Goal: Information Seeking & Learning: Learn about a topic

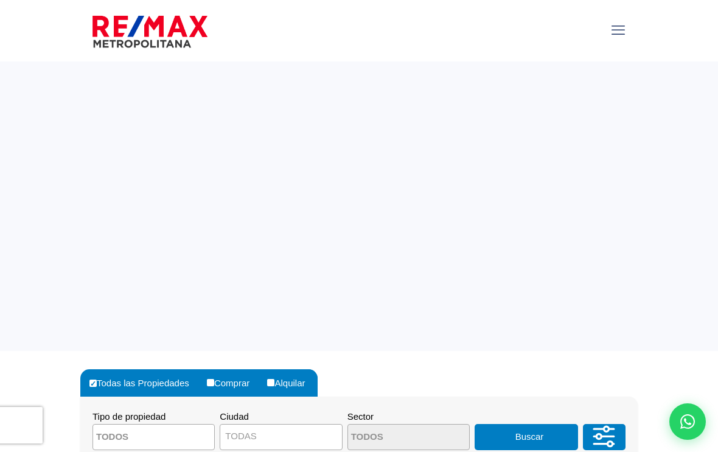
select select
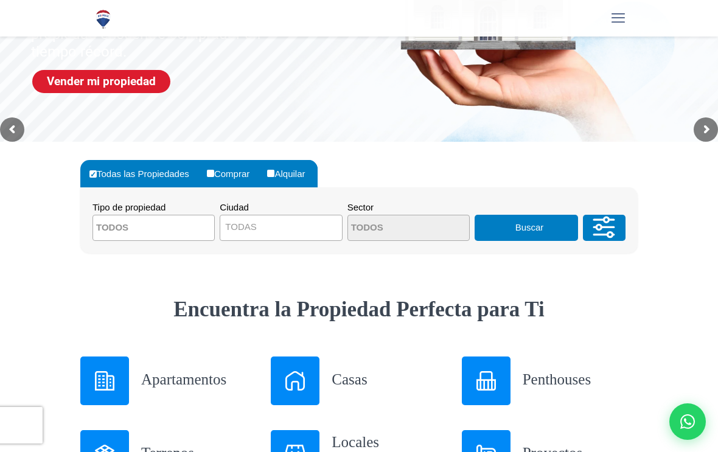
scroll to position [208, 0]
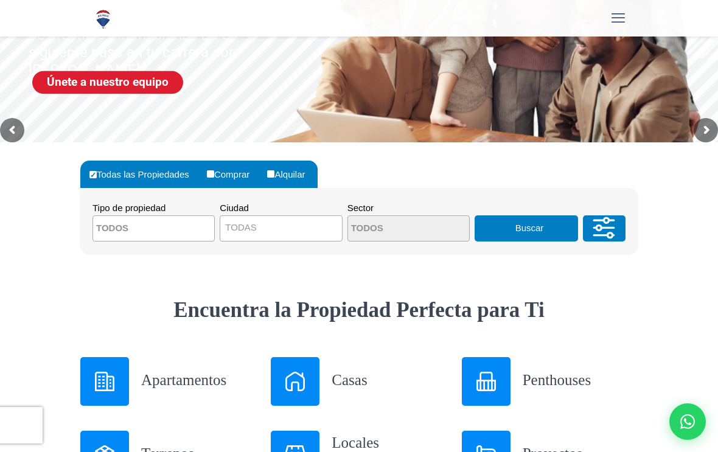
click at [144, 240] on textarea "Search" at bounding box center [152, 229] width 118 height 26
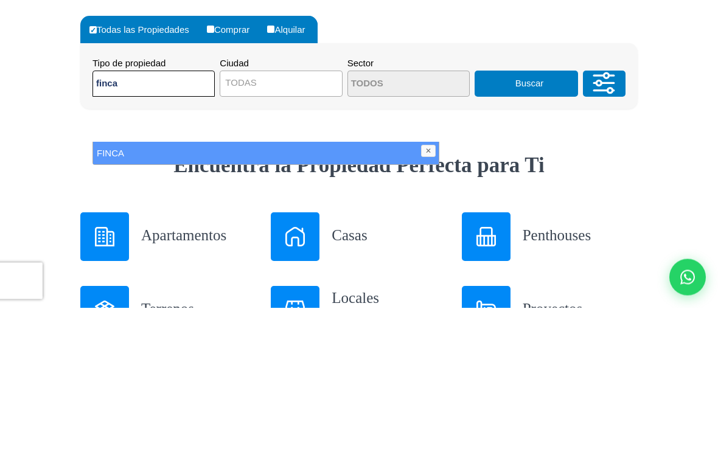
type textarea "finca"
click at [232, 286] on li "FINCA" at bounding box center [265, 297] width 345 height 23
select select "estate"
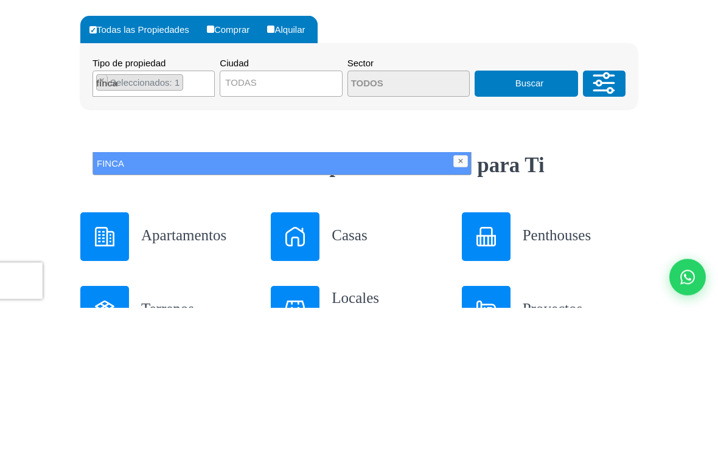
scroll to position [353, 0]
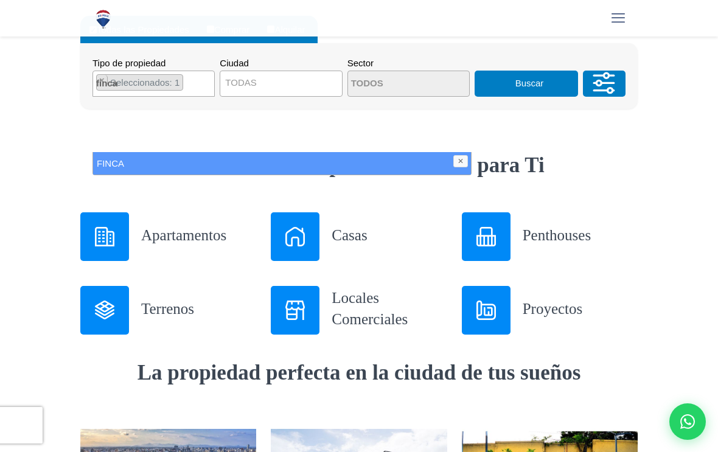
click at [575, 97] on button "Buscar" at bounding box center [525, 84] width 103 height 26
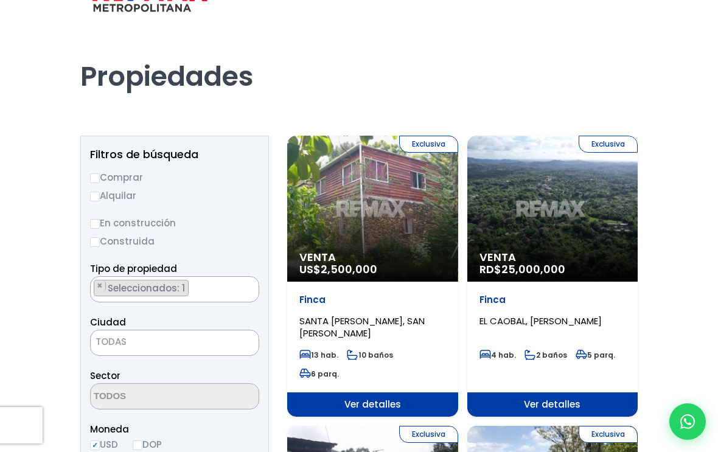
scroll to position [38, 0]
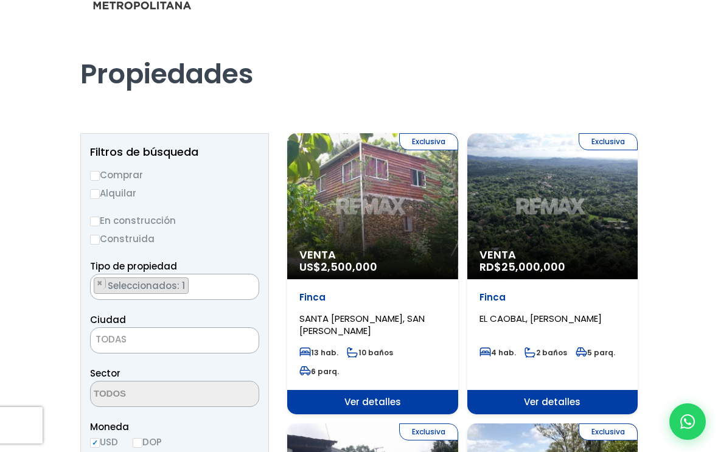
click at [0, 0] on span "Seleccionados: 1" at bounding box center [0, 0] width 0 height 0
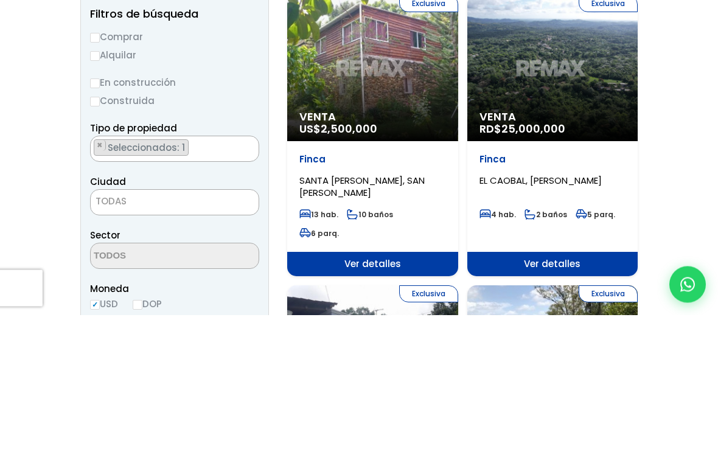
scroll to position [54, 0]
click at [0, 0] on li "FINCA" at bounding box center [0, 0] width 0 height 0
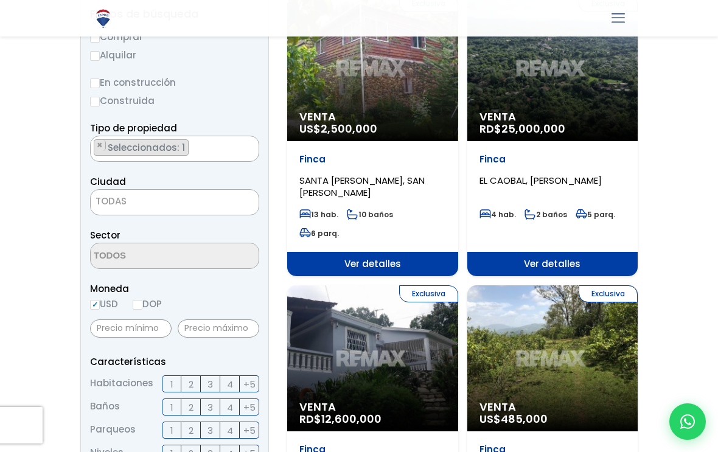
scroll to position [0, 0]
click at [0, 0] on li "FINCA" at bounding box center [0, 0] width 0 height 0
select select "estate"
click at [0, 0] on button "Buscar" at bounding box center [0, 0] width 0 height 0
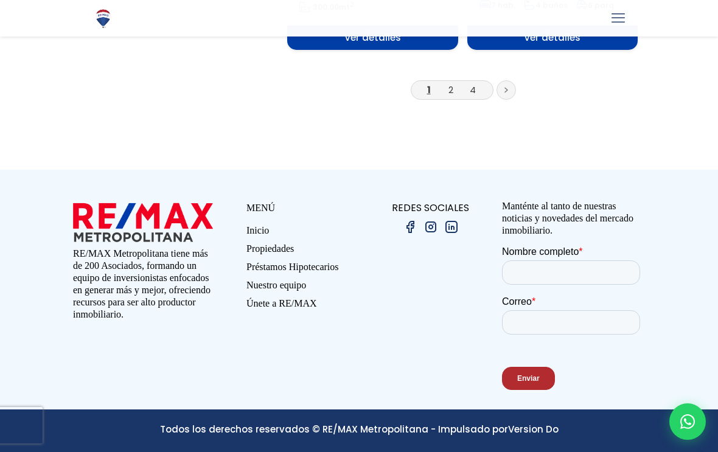
scroll to position [3358, 0]
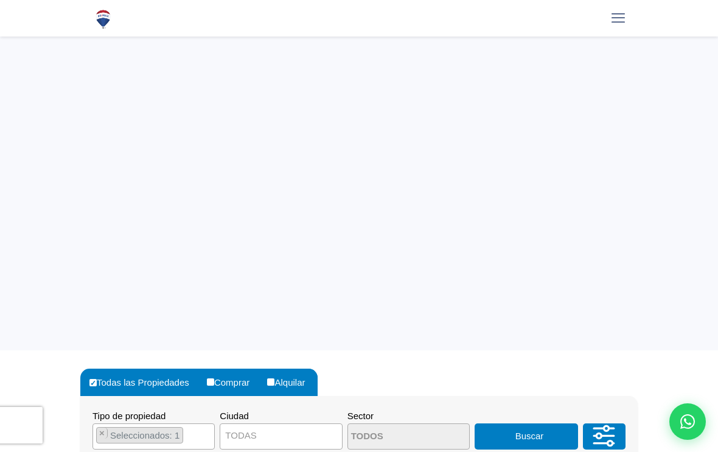
select select "estate"
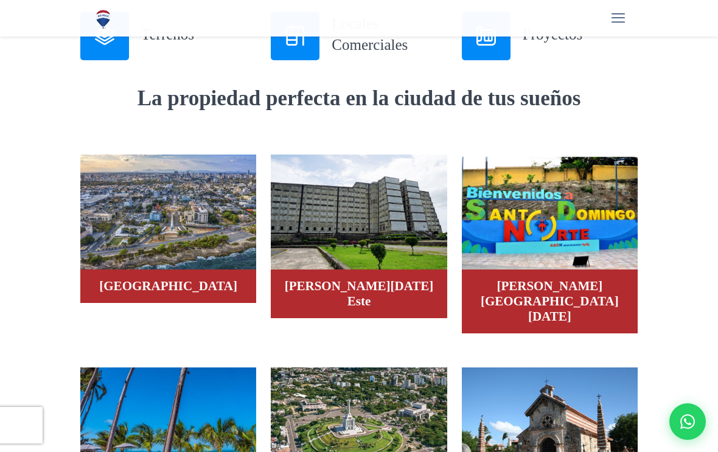
scroll to position [646, 0]
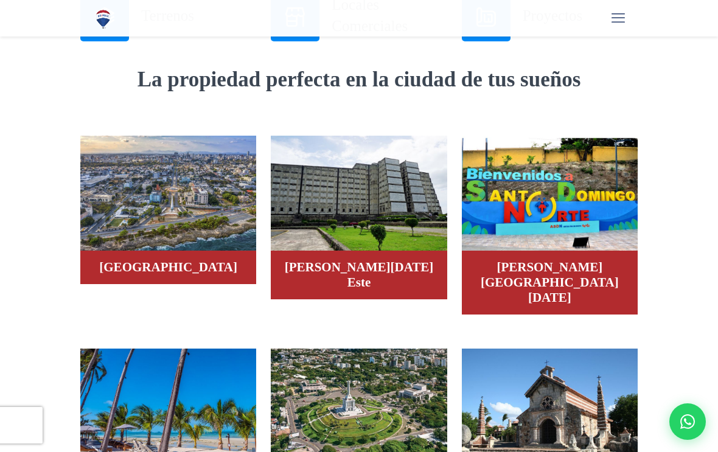
click at [106, 27] on img at bounding box center [104, 16] width 19 height 19
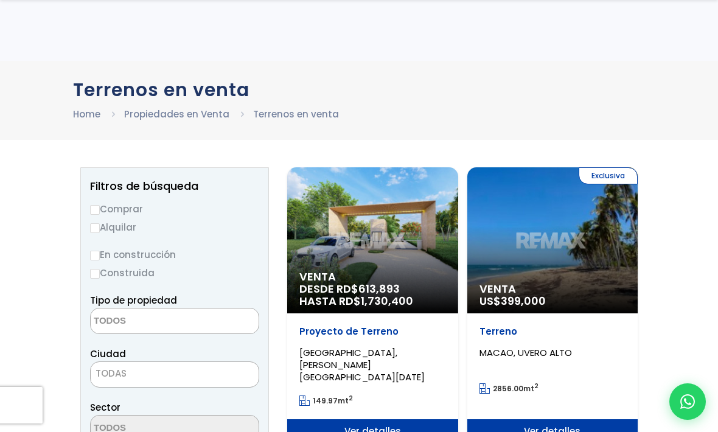
select select
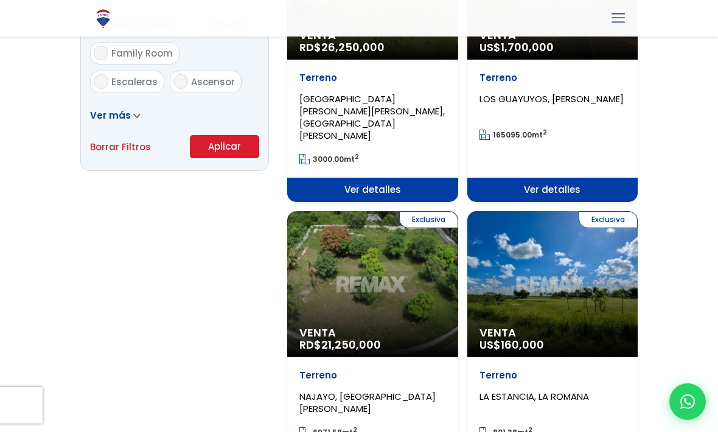
scroll to position [825, 0]
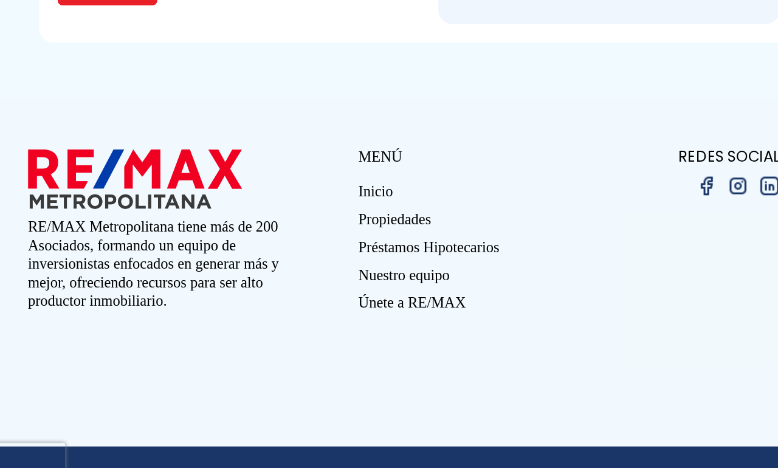
scroll to position [3728, 0]
click at [269, 271] on link "Propiedades" at bounding box center [311, 280] width 155 height 18
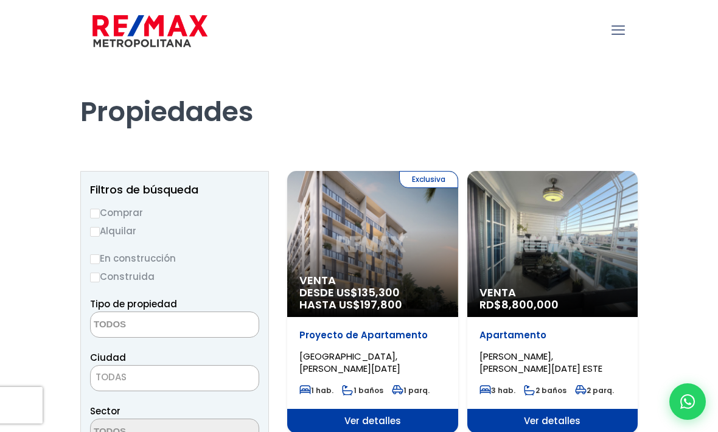
select select
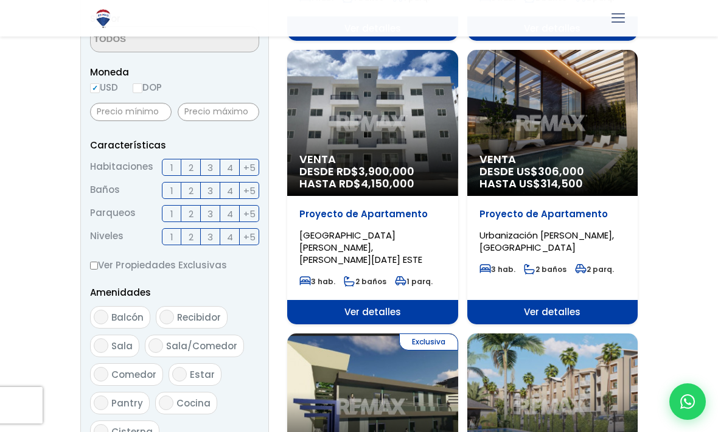
scroll to position [391, 0]
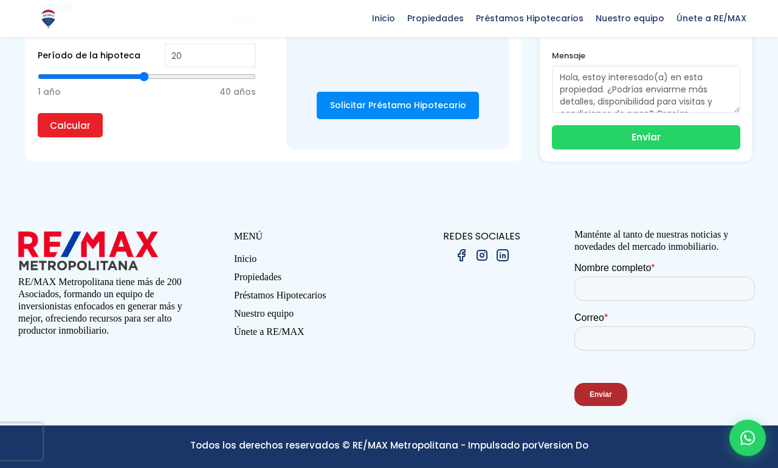
scroll to position [4199, 0]
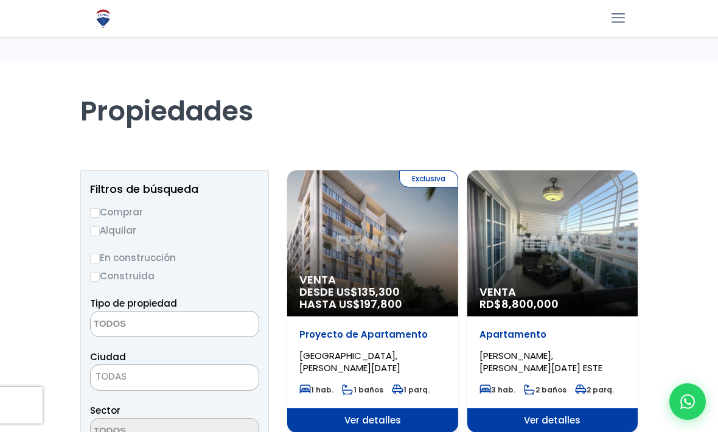
select select
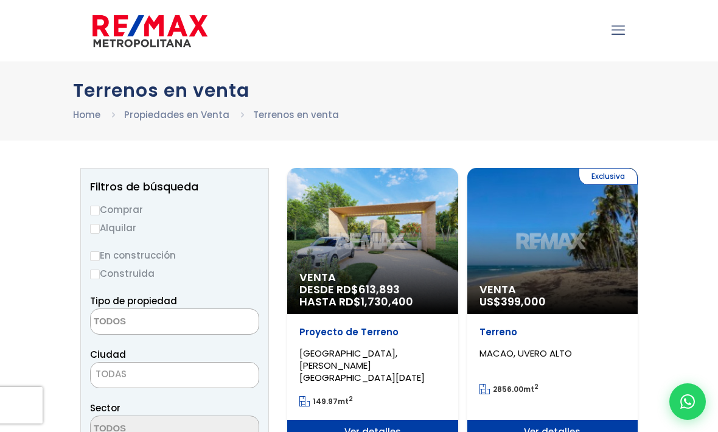
select select
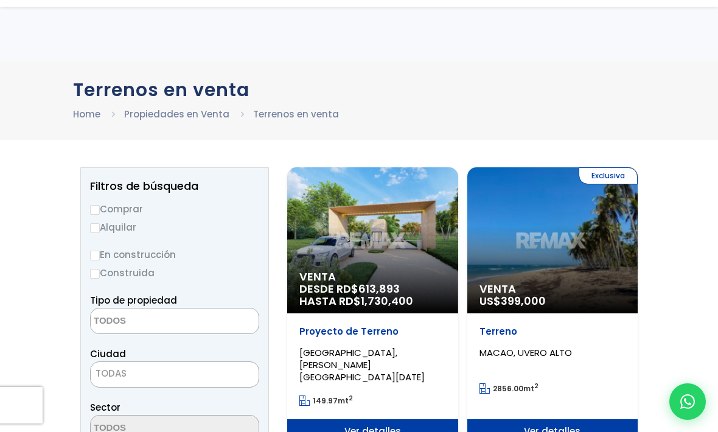
scroll to position [865, 0]
